Goal: Task Accomplishment & Management: Manage account settings

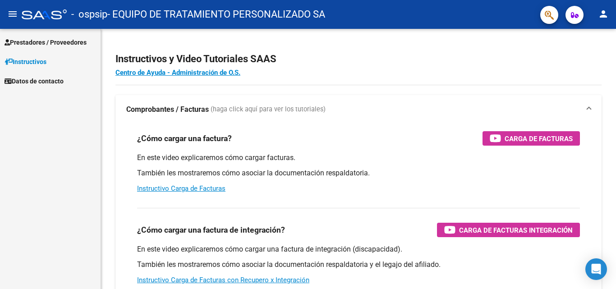
click at [58, 37] on link "Prestadores / Proveedores" at bounding box center [50, 41] width 101 height 19
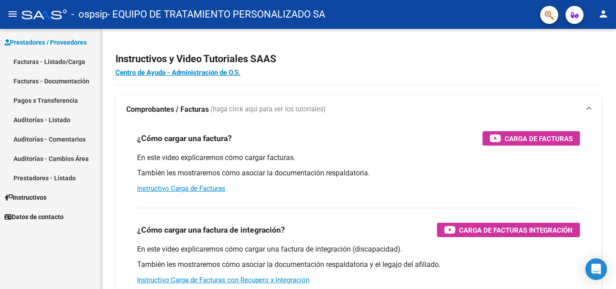
click at [46, 99] on link "Pagos x Transferencia" at bounding box center [50, 100] width 101 height 19
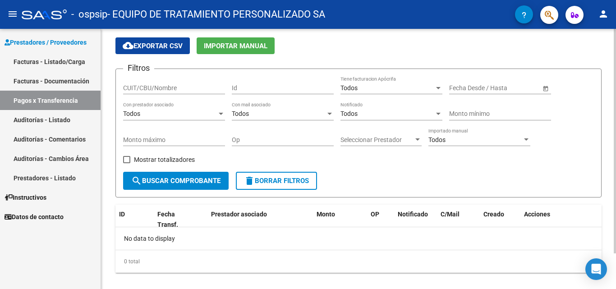
scroll to position [41, 0]
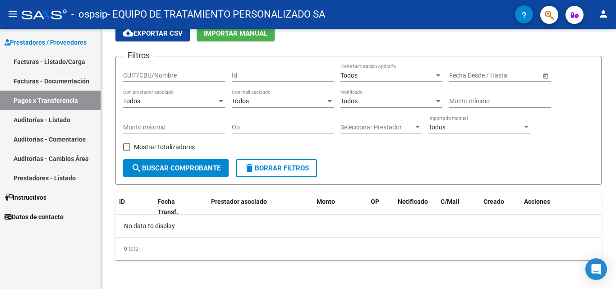
click at [65, 58] on link "Facturas - Listado/Carga" at bounding box center [50, 61] width 101 height 19
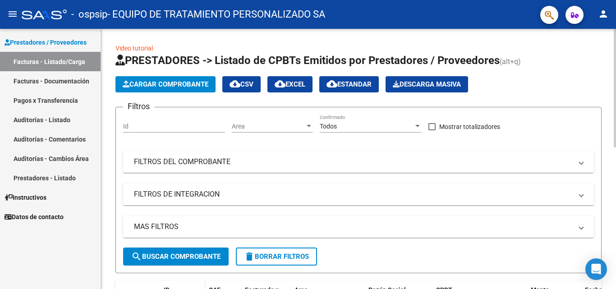
scroll to position [225, 0]
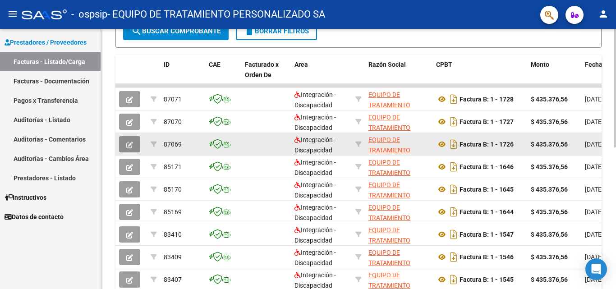
click at [130, 143] on icon "button" at bounding box center [129, 145] width 7 height 7
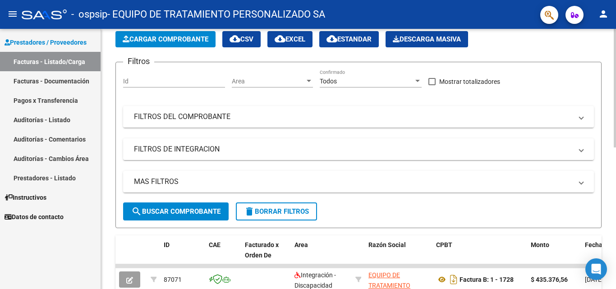
scroll to position [0, 0]
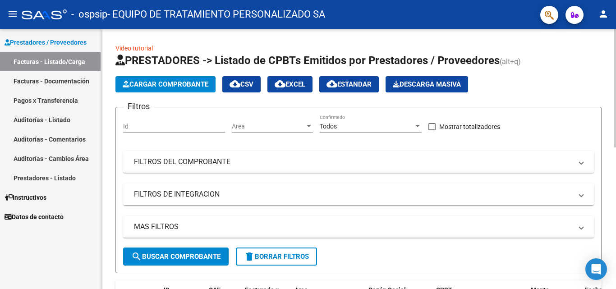
click at [194, 158] on mat-panel-title "FILTROS DEL COMPROBANTE" at bounding box center [353, 162] width 438 height 10
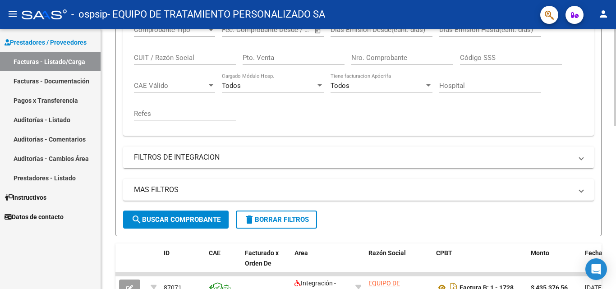
scroll to position [180, 0]
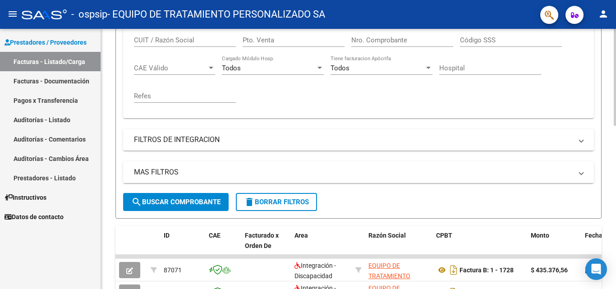
click at [206, 179] on mat-expansion-panel-header "MAS FILTROS" at bounding box center [358, 172] width 471 height 22
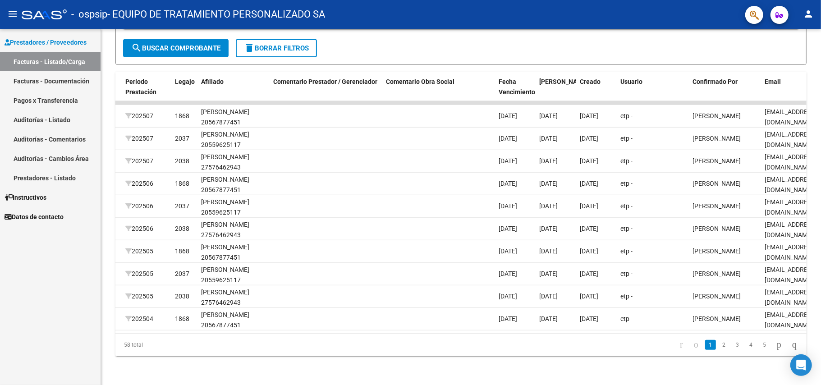
scroll to position [0, 1209]
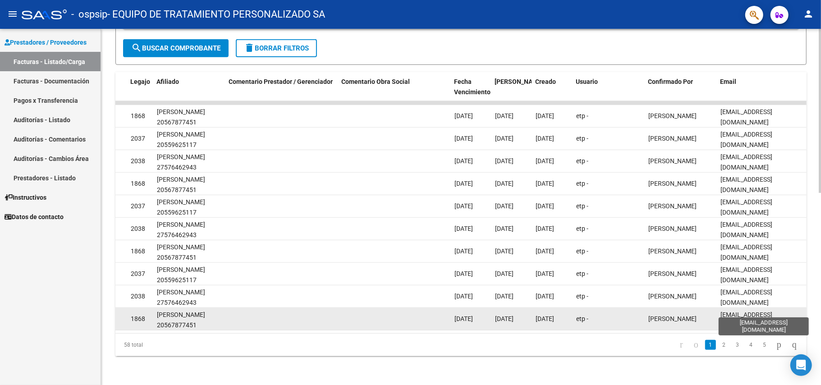
click at [615, 288] on span "[EMAIL_ADDRESS][DOMAIN_NAME]" at bounding box center [746, 320] width 52 height 18
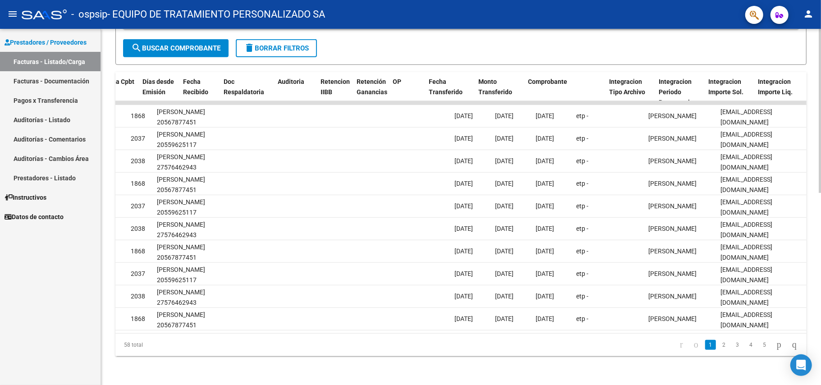
scroll to position [0, 417]
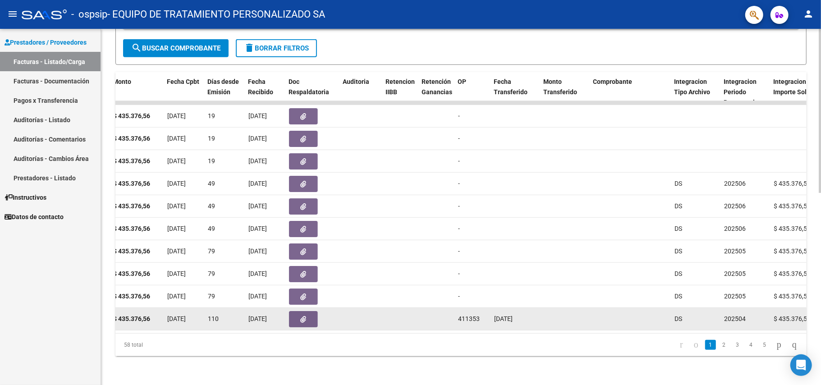
click at [508, 288] on span "[DATE]" at bounding box center [503, 318] width 18 height 7
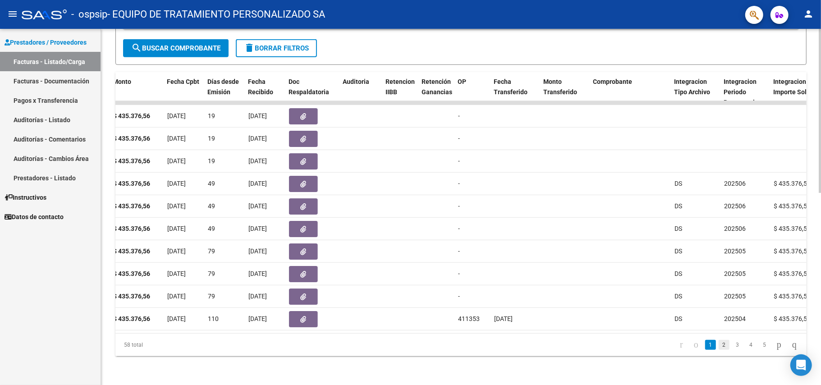
click at [615, 288] on link "2" at bounding box center [723, 345] width 11 height 10
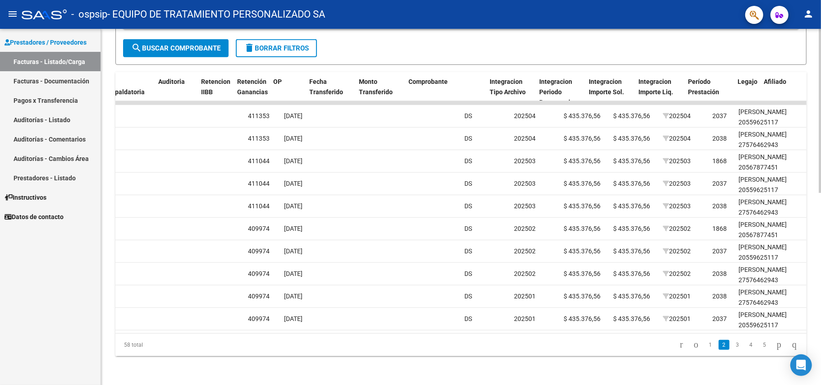
scroll to position [0, 602]
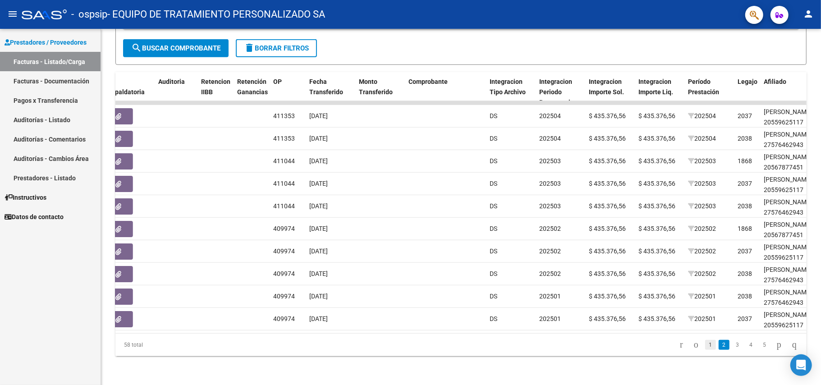
click at [615, 288] on link "1" at bounding box center [710, 345] width 11 height 10
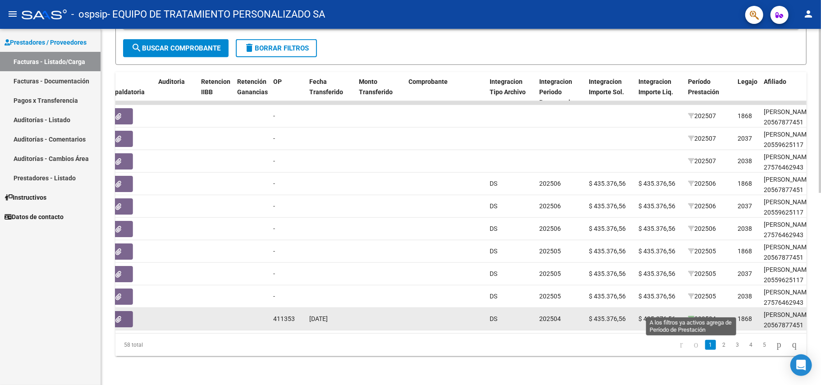
click at [615, 288] on icon at bounding box center [691, 319] width 6 height 6
type input "202504"
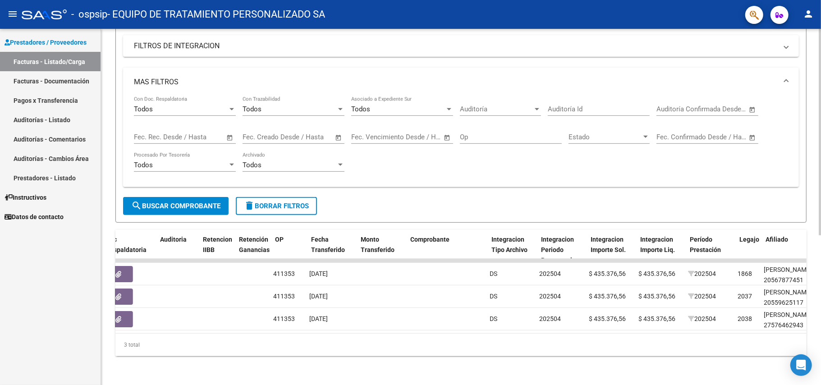
scroll to position [0, 228]
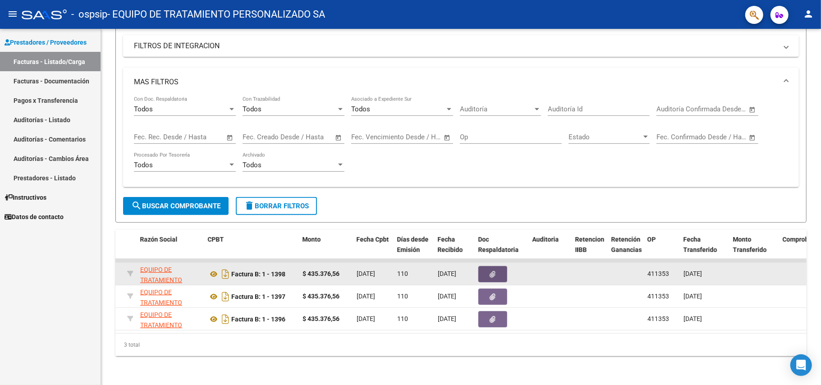
click at [489, 266] on button "button" at bounding box center [492, 274] width 29 height 16
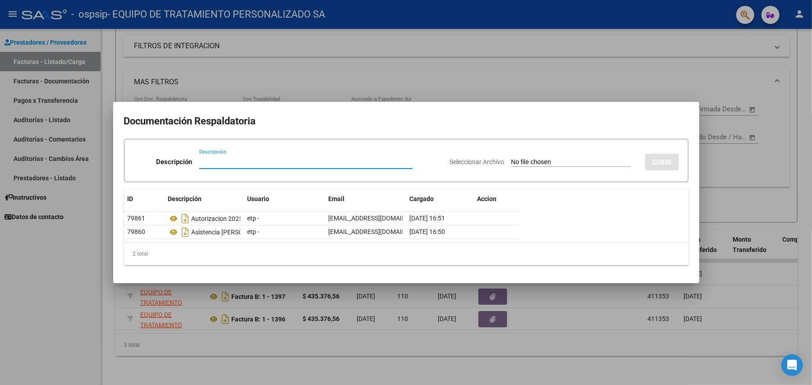
click at [526, 288] on div at bounding box center [406, 192] width 812 height 385
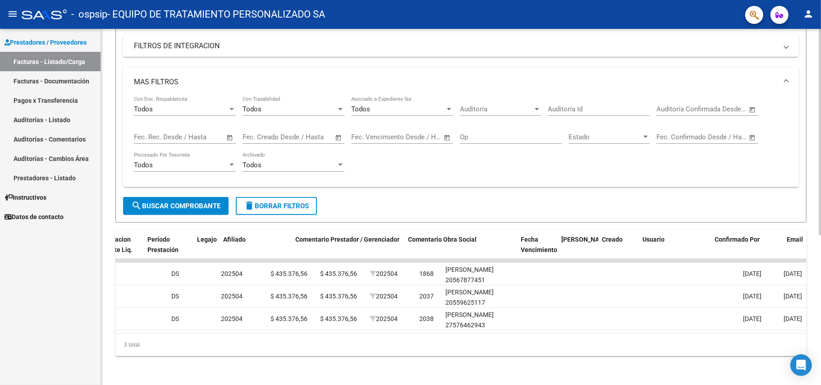
scroll to position [0, 1209]
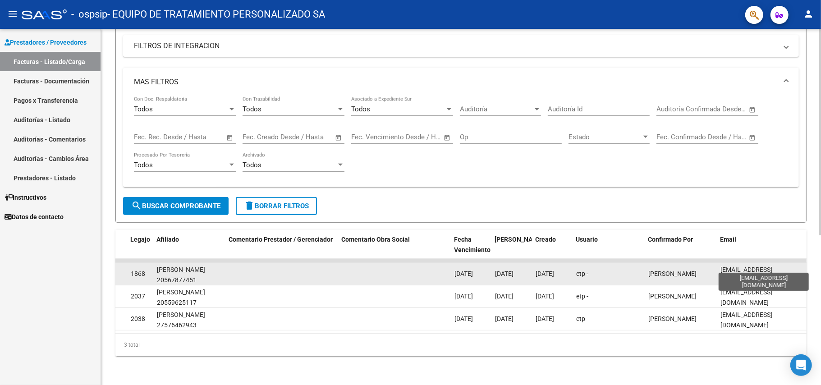
click at [615, 266] on span "[EMAIL_ADDRESS][DOMAIN_NAME]" at bounding box center [746, 275] width 52 height 18
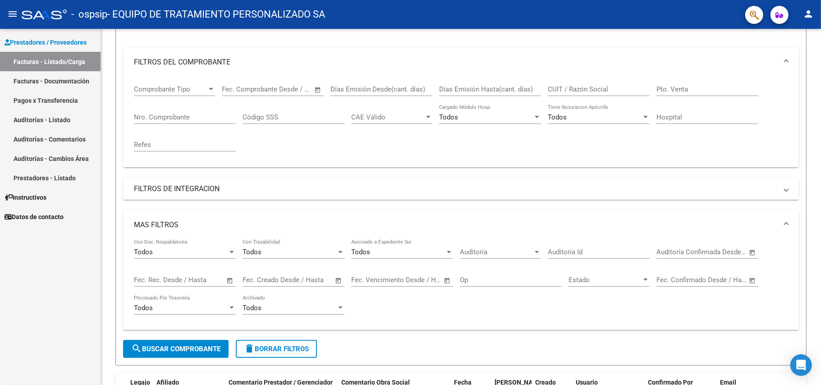
scroll to position [0, 0]
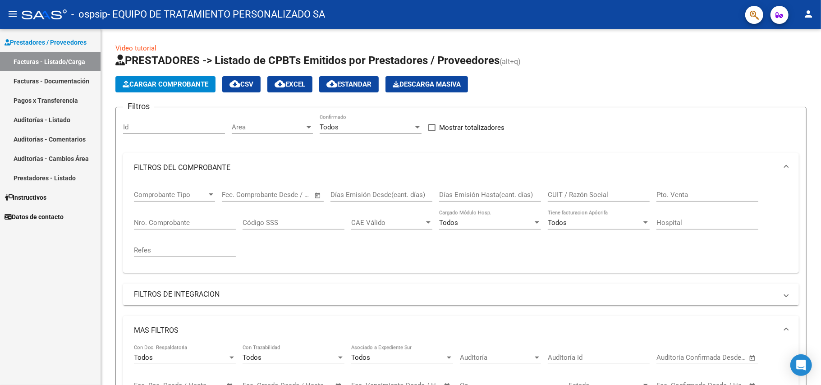
click at [55, 212] on span "Datos de contacto" at bounding box center [34, 217] width 59 height 10
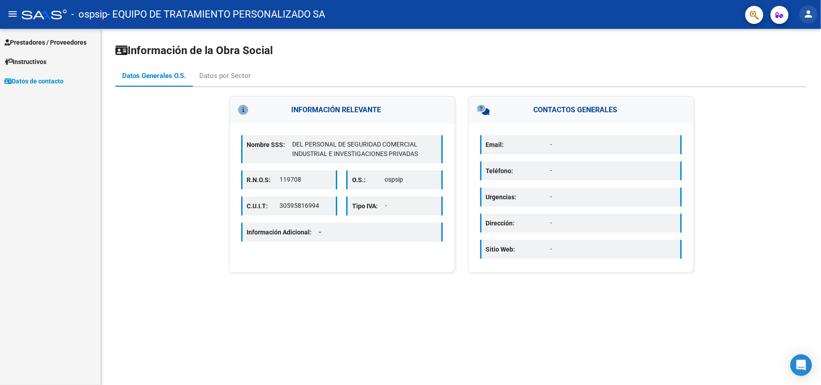
click at [615, 12] on mat-icon "person" at bounding box center [808, 14] width 11 height 11
click at [615, 44] on button "person Mi Perfil" at bounding box center [789, 38] width 55 height 22
